Goal: Task Accomplishment & Management: Use online tool/utility

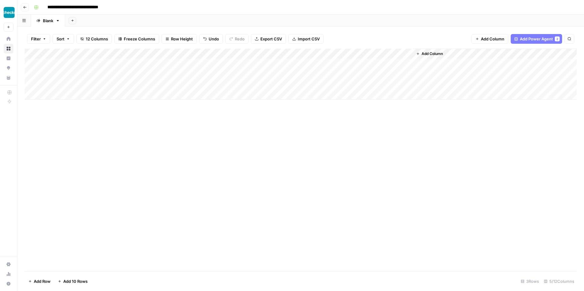
click at [346, 53] on div "Add Column" at bounding box center [301, 74] width 552 height 51
click at [346, 53] on div "Add Column" at bounding box center [301, 64] width 552 height 30
drag, startPoint x: 400, startPoint y: 125, endPoint x: 179, endPoint y: 17, distance: 246.6
click at [398, 124] on div "Add Column" at bounding box center [301, 160] width 552 height 223
click at [345, 54] on div "Add Column" at bounding box center [301, 64] width 552 height 30
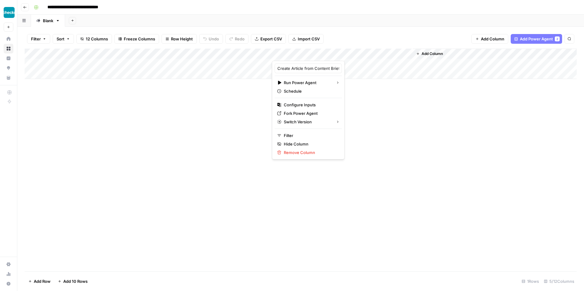
drag, startPoint x: 391, startPoint y: 126, endPoint x: 391, endPoint y: 72, distance: 54.1
click at [391, 126] on div "Add Column" at bounding box center [301, 160] width 552 height 223
